Goal: Information Seeking & Learning: Learn about a topic

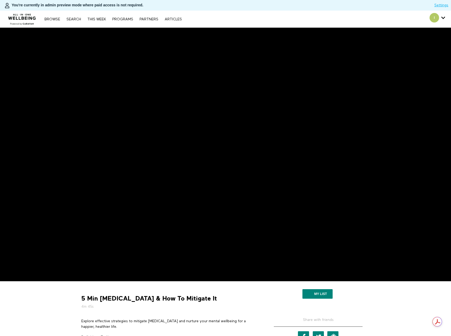
click at [128, 319] on div "5 Min Depression & How To Mitigate It 4m 45s Explore effective strategies to mi…" at bounding box center [169, 320] width 185 height 68
click at [127, 322] on p "Explore effective strategies to mitigate depression and nurture your mental wel…" at bounding box center [169, 324] width 177 height 11
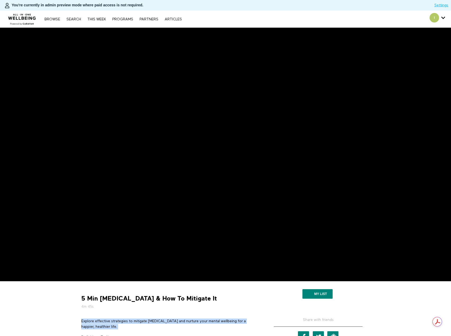
click at [127, 322] on p "Explore effective strategies to mitigate depression and nurture your mental wel…" at bounding box center [169, 324] width 177 height 11
copy div "Explore effective strategies to mitigate depression and nurture your mental wel…"
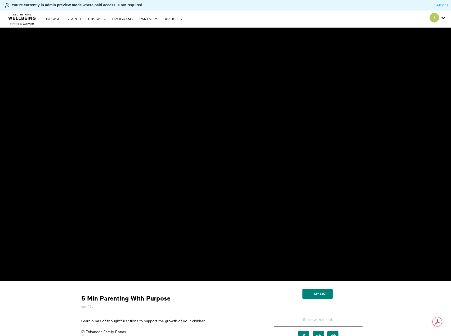
click at [111, 323] on p "Learn pillars of thoughtful actions to support the growth of your children." at bounding box center [169, 321] width 177 height 5
copy div "Learn pillars of thoughtful actions to support the growth of your children."
click at [172, 321] on p "Learn supportive strategies to help neurodiverse children thrive with understan…" at bounding box center [169, 321] width 177 height 5
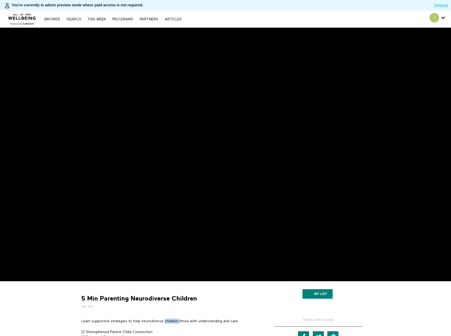
click at [172, 321] on p "Learn supportive strategies to help neurodiverse children thrive with understan…" at bounding box center [169, 321] width 177 height 5
copy div "Learn supportive strategies to help neurodiverse children thrive with understan…"
click at [126, 323] on p "Parental separation is a common yet difficult topic. Follow along as Caravan Te…" at bounding box center [169, 324] width 177 height 11
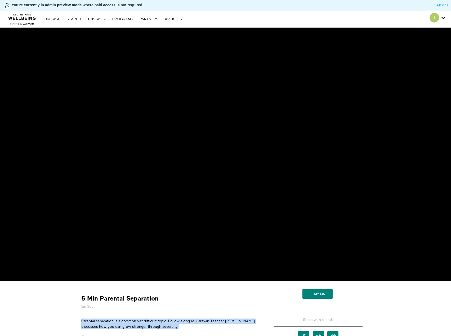
click at [126, 323] on p "Parental separation is a common yet difficult topic. Follow along as Caravan Te…" at bounding box center [169, 324] width 177 height 11
copy div "Parental separation is a common yet difficult topic. Follow along as Caravan Te…"
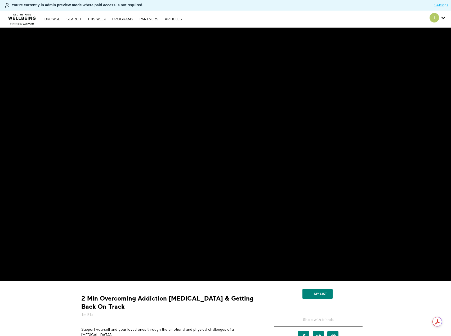
click at [174, 329] on p "Support yourself and your loved ones through the emotional and physical challen…" at bounding box center [169, 332] width 177 height 11
click at [189, 327] on p "Support yourself and your loved ones through the emotional and physical challen…" at bounding box center [169, 332] width 177 height 11
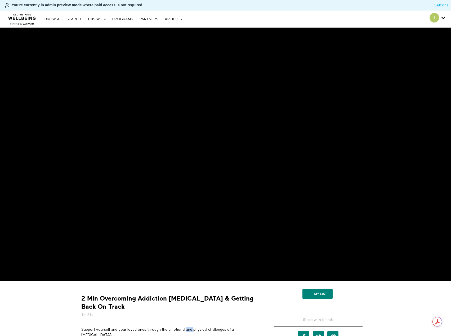
click at [188, 330] on p "Support yourself and your loved ones through the emotional and physical challen…" at bounding box center [169, 332] width 177 height 11
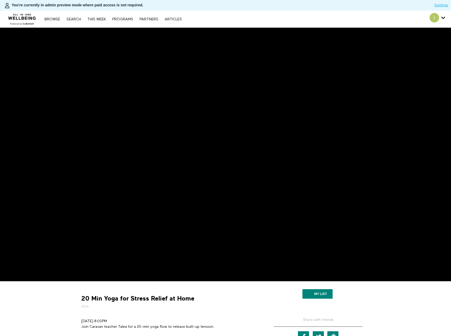
click at [141, 327] on p "5/6/21 8:00PM Join Caravan teacher Talea for a 20-min yoga flow to release buil…" at bounding box center [169, 324] width 177 height 11
copy div "Join Caravan teacher Talea for a 20-min yoga flow to release built-up tension."
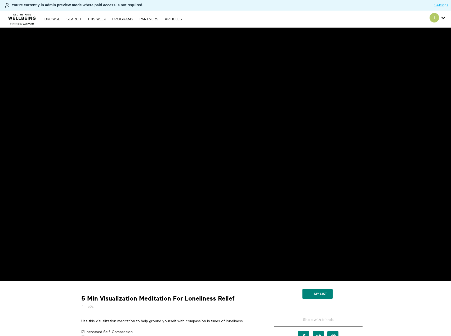
click at [121, 323] on p "Use this visualization meditation to help ground yourself with compassion in ti…" at bounding box center [169, 321] width 177 height 5
copy div "Use this visualization meditation to help ground yourself with compassion in ti…"
click at [134, 320] on p "Learn about the risks and symptoms of substance abuse in teenagers." at bounding box center [169, 321] width 177 height 5
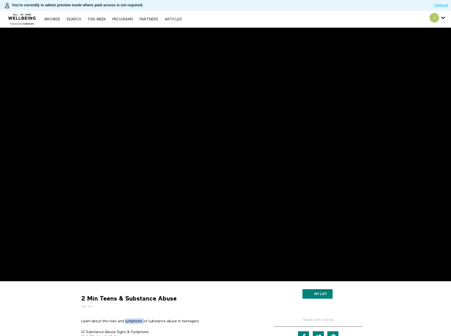
click at [134, 320] on p "Learn about the risks and symptoms of substance abuse in teenagers." at bounding box center [169, 321] width 177 height 5
copy div "Learn about the risks and symptoms of substance abuse in teenagers."
click at [131, 321] on p "Experience the power of somatic movement for joy by inviting happiness and ligh…" at bounding box center [169, 321] width 177 height 5
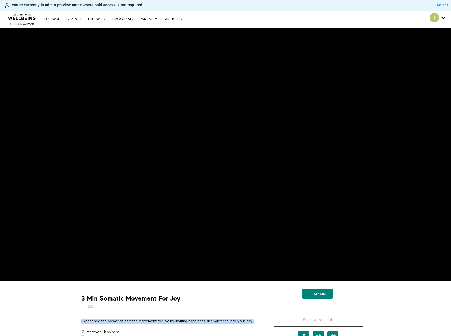
click at [131, 321] on p "Experience the power of somatic movement for joy by inviting happiness and ligh…" at bounding box center [169, 321] width 177 height 5
copy div "Experience the power of somatic movement for joy by inviting happiness and ligh…"
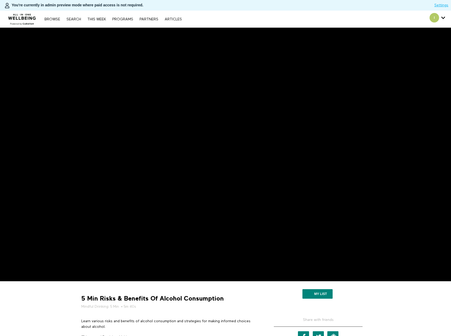
click at [140, 323] on p "Learn various risks and benefits of alcohol consumption and strategies for maki…" at bounding box center [169, 324] width 177 height 11
copy div "Learn various risks and benefits of alcohol consumption and strategies for maki…"
click at [140, 318] on div "5 Min Returning To Work After A Medical Leave 4m 35s Comfortably return to your…" at bounding box center [169, 320] width 185 height 68
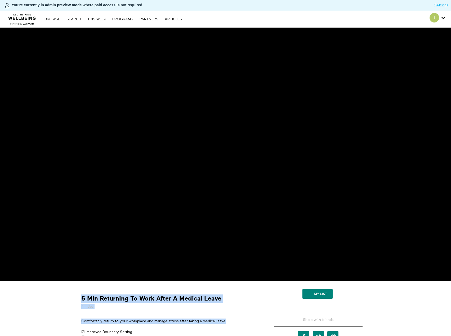
drag, startPoint x: 228, startPoint y: 321, endPoint x: 78, endPoint y: 321, distance: 149.7
click at [78, 321] on div "5 Min Returning To Work After A Medical Leave 4m 35s Comfortably return to your…" at bounding box center [169, 320] width 185 height 68
click at [96, 321] on p "Comfortably return to your workplace and manage stress after taking a medical l…" at bounding box center [169, 321] width 177 height 5
drag, startPoint x: 81, startPoint y: 321, endPoint x: 230, endPoint y: 320, distance: 148.3
click at [230, 320] on p "Comfortably return to your workplace and manage stress after taking a medical l…" at bounding box center [169, 321] width 177 height 5
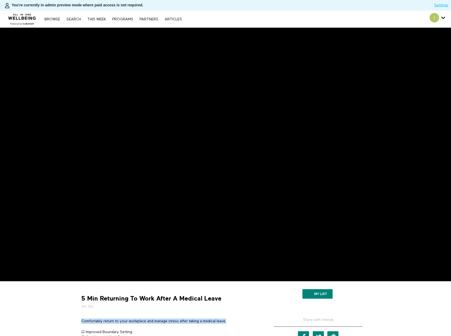
copy p "Comfortably return to your workplace and manage stress after taking a medical l…"
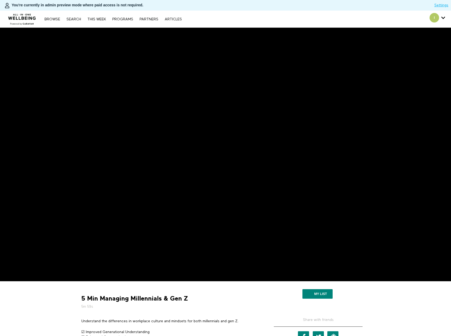
click at [156, 321] on p "Understand the differences in workplace culture and mindsets for both millennia…" at bounding box center [169, 321] width 177 height 5
copy div "Understand the differences in workplace culture and mindsets for both millennia…"
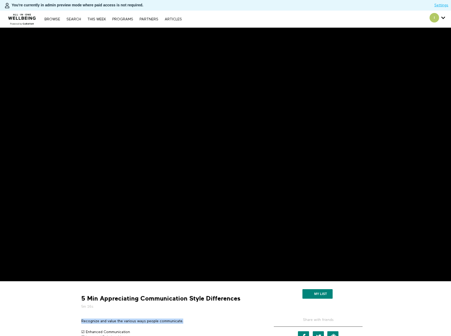
drag, startPoint x: 185, startPoint y: 322, endPoint x: 80, endPoint y: 321, distance: 104.4
click at [80, 321] on section "Recognize and value the various ways people communicate. ☑ Enhanced Communicati…" at bounding box center [169, 336] width 181 height 35
copy p "Recognize and value the various ways people communicate."
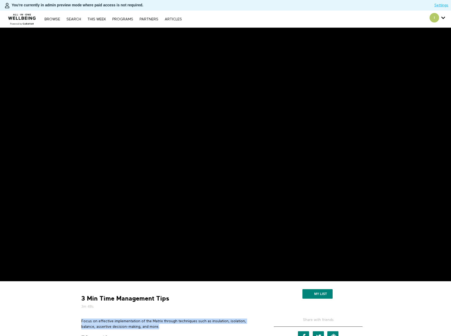
drag, startPoint x: 161, startPoint y: 328, endPoint x: 81, endPoint y: 323, distance: 80.1
click at [81, 323] on p "Focus on effective implementation of the Matrix through techniques such as insu…" at bounding box center [169, 324] width 177 height 11
copy p "Focus on effective implementation of the Matrix through techniques such as insu…"
drag, startPoint x: 161, startPoint y: 327, endPoint x: 82, endPoint y: 320, distance: 79.8
click at [82, 320] on p "Focus on effective implementation of the Matrix through techniques such as insu…" at bounding box center [169, 324] width 177 height 11
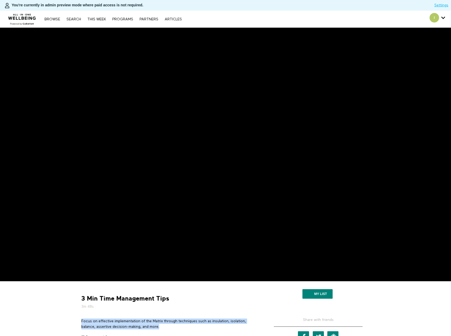
copy p "Focus on effective implementation of the Matrix through techniques such as insu…"
drag, startPoint x: 97, startPoint y: 326, endPoint x: 81, endPoint y: 323, distance: 17.2
click at [81, 323] on section "Uncover the dimensions of your leadership style to determine the size and scope…" at bounding box center [169, 336] width 181 height 35
copy p "Uncover the dimensions of your leadership style to determine the size and scope…"
drag, startPoint x: 231, startPoint y: 321, endPoint x: 82, endPoint y: 321, distance: 148.3
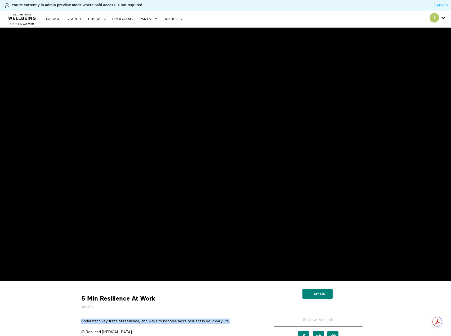
click at [82, 321] on p "Understand key traits of resilience, and ways to become more resilient in your …" at bounding box center [169, 321] width 177 height 5
copy p "Understand key traits of resilience, and ways to become more resilient in your …"
drag, startPoint x: 99, startPoint y: 327, endPoint x: 82, endPoint y: 323, distance: 17.5
click at [82, 323] on p "Discover how to harness AI tools and applications to enhance mental wellness an…" at bounding box center [169, 324] width 177 height 11
copy p "Discover how to harness AI tools and applications to enhance mental wellness an…"
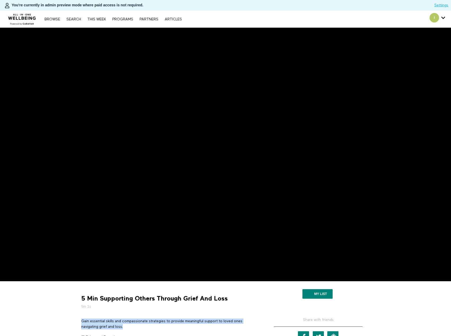
drag, startPoint x: 123, startPoint y: 327, endPoint x: 81, endPoint y: 321, distance: 42.5
click at [81, 321] on p "Gain essential skills and compassionate strategies to provide meaningful suppor…" at bounding box center [169, 324] width 177 height 11
copy p "Gain essential skills and compassionate strategies to provide meaningful suppor…"
drag, startPoint x: 106, startPoint y: 328, endPoint x: 81, endPoint y: 322, distance: 25.5
click at [81, 322] on section "Learn strategies to recover from burnout, and improve your physical and mental …" at bounding box center [169, 336] width 181 height 35
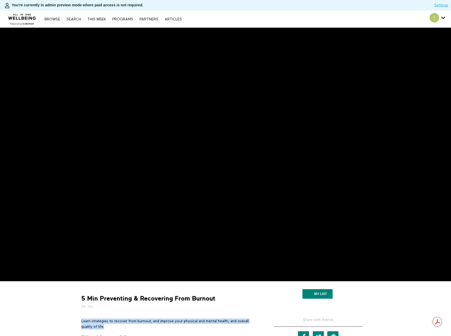
copy p "Learn strategies to recover from burnout, and improve your physical and mental …"
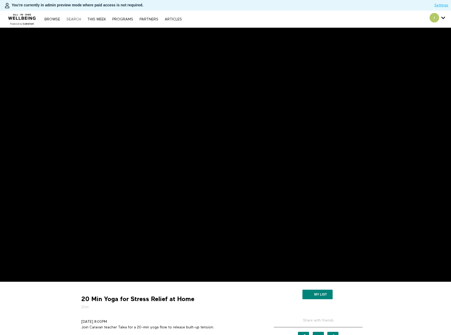
click at [71, 19] on link "Search" at bounding box center [74, 19] width 20 height 4
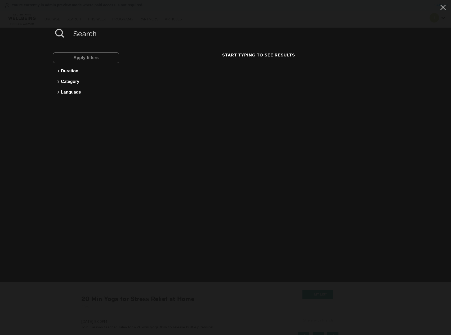
click at [89, 32] on input at bounding box center [233, 33] width 329 height 15
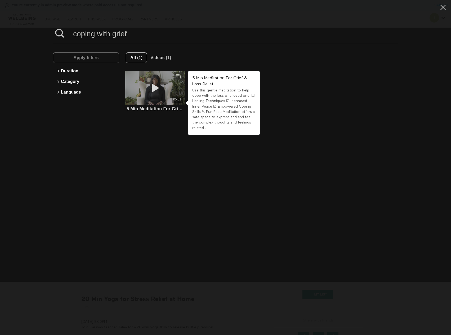
type input "coping with grief"
click at [152, 98] on div "05:51" at bounding box center [155, 99] width 60 height 6
